Goal: Information Seeking & Learning: Get advice/opinions

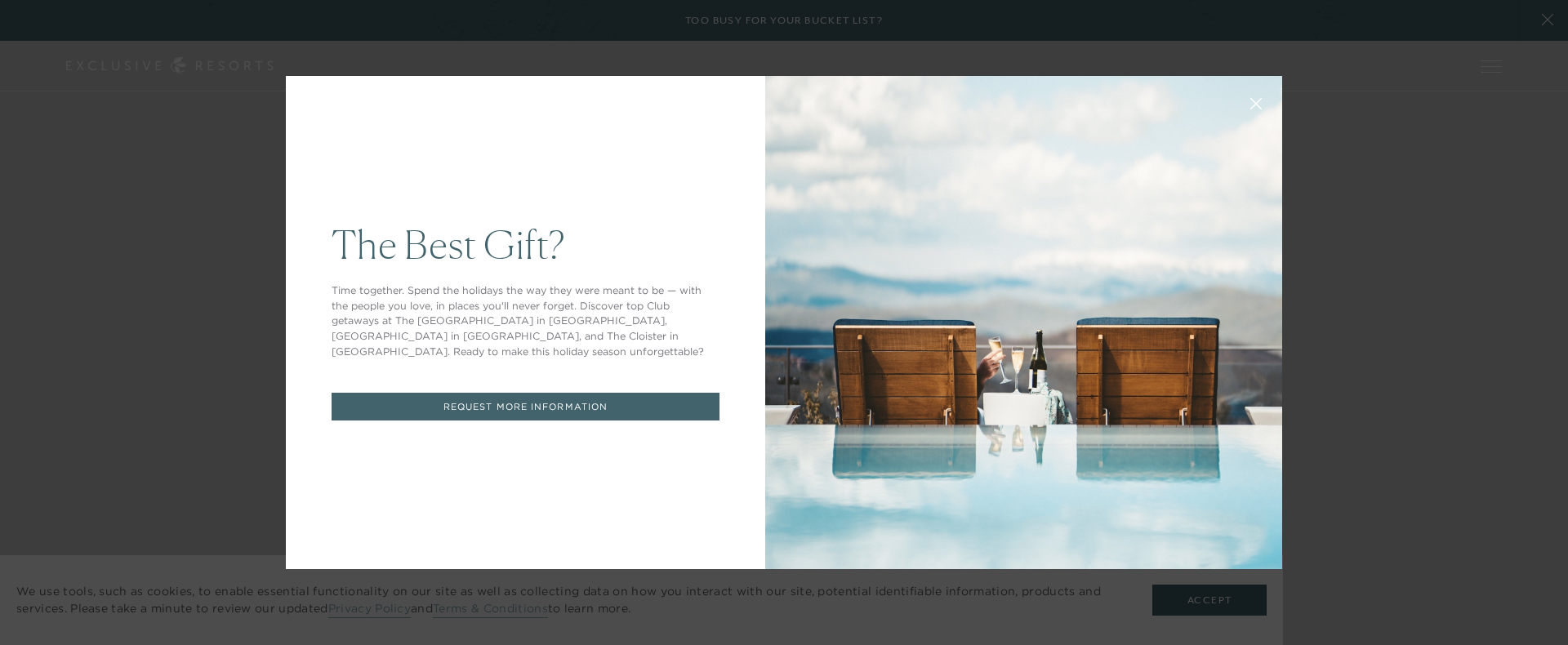
click at [173, 477] on div "The Best Gift? Time together. Spend the holidays the way they were meant to be …" at bounding box center [784, 322] width 1568 height 645
click at [538, 402] on link "REQUEST MORE INFORMATION" at bounding box center [525, 407] width 388 height 29
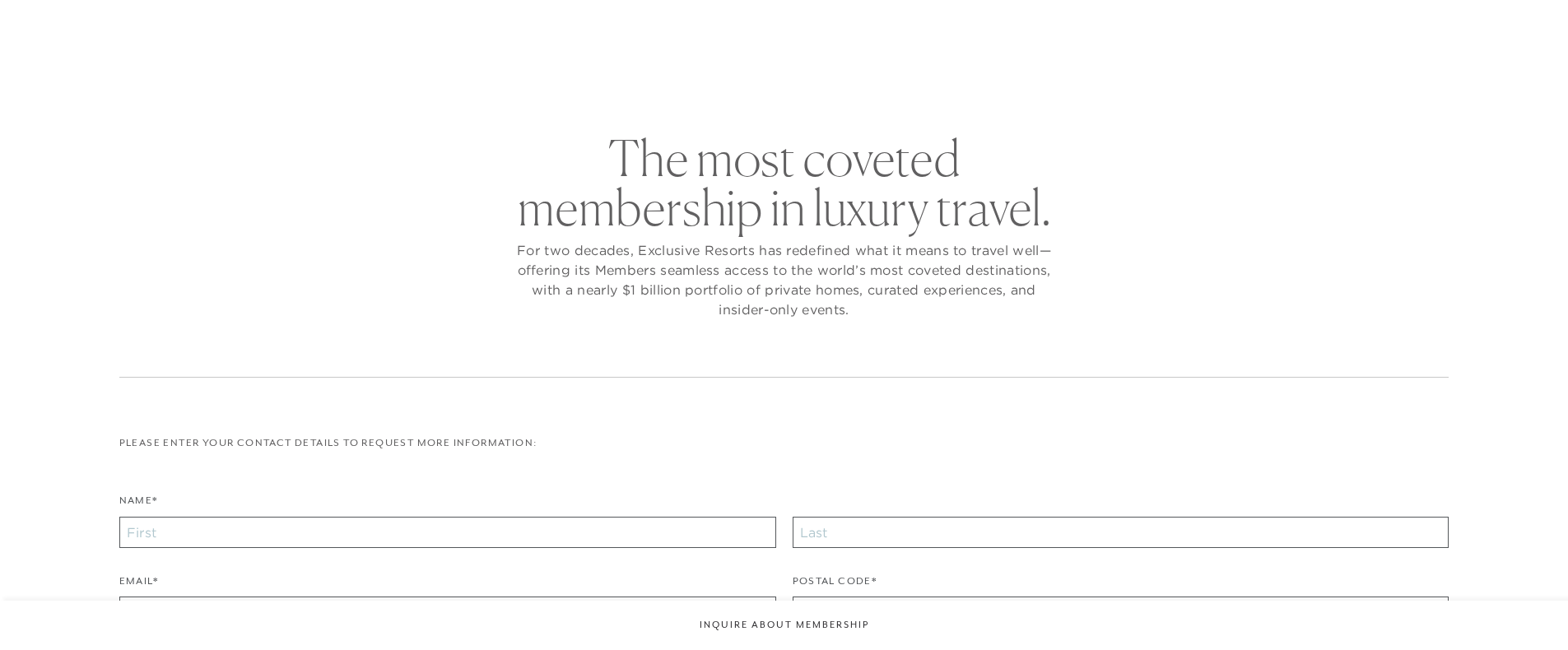
checkbox input "false"
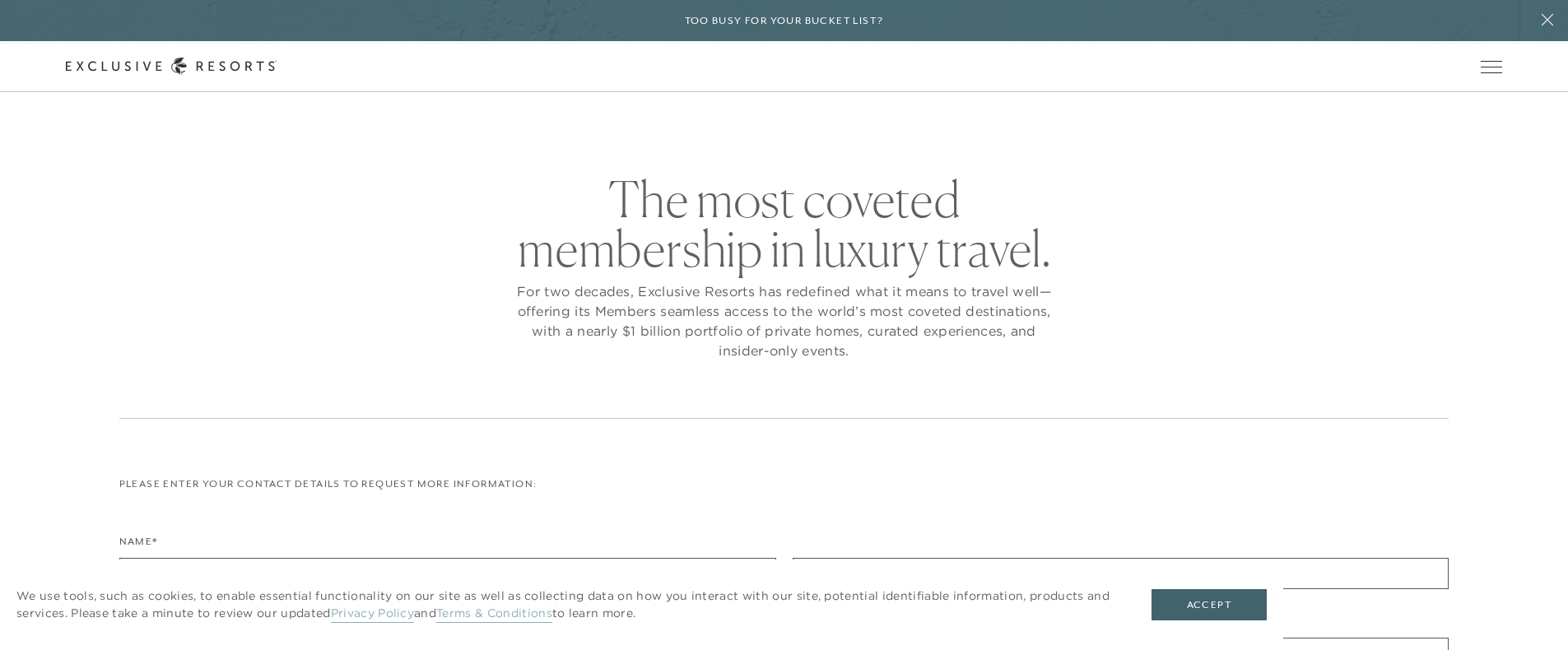
click at [542, 405] on div "The most coveted membership in luxury travel. For two decades, Exclusive Resort…" at bounding box center [784, 297] width 1330 height 245
